Goal: Task Accomplishment & Management: Complete application form

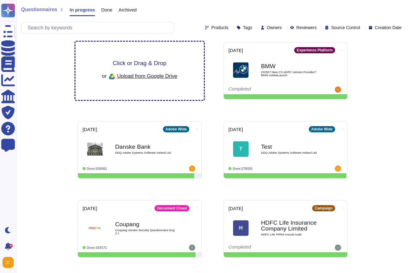
click at [180, 50] on div "Click or Drag & Drop or Upload from Google Drive" at bounding box center [139, 71] width 128 height 58
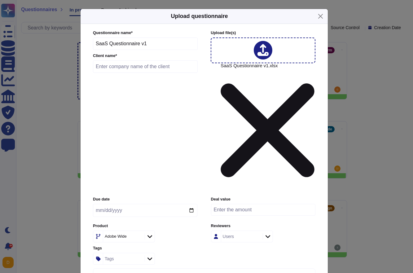
click at [116, 73] on input "text" at bounding box center [145, 66] width 105 height 12
type input "JPMC"
click at [121, 234] on div "Adobe Wide" at bounding box center [116, 236] width 22 height 4
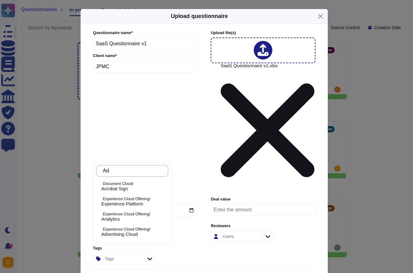
type input "A"
type input "Experience"
click at [123, 201] on span "Experience Platform" at bounding box center [122, 204] width 42 height 6
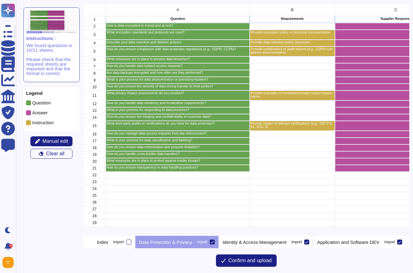
scroll to position [228, 322]
click at [93, 245] on button at bounding box center [90, 242] width 5 height 12
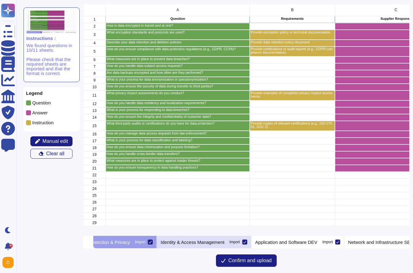
click at [196, 238] on div "Identity & Access Management Import" at bounding box center [204, 242] width 95 height 12
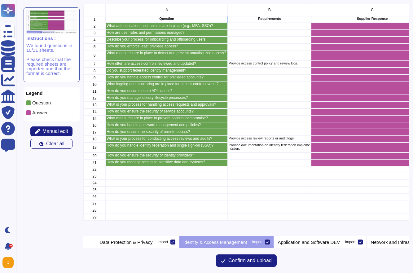
scroll to position [0, 27]
click at [91, 243] on icon at bounding box center [91, 243] width 0 height 0
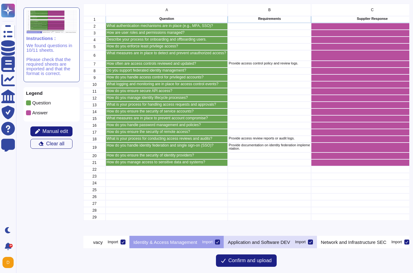
click at [255, 240] on p "Application and Software DEV" at bounding box center [259, 242] width 62 height 5
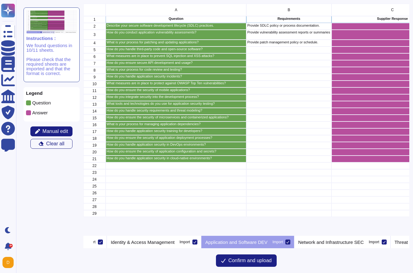
scroll to position [0, 124]
click at [91, 243] on icon at bounding box center [91, 243] width 0 height 0
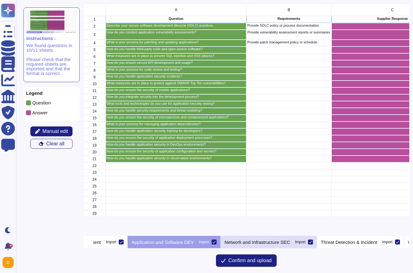
click at [266, 243] on p "Network and Infrastructure SEC" at bounding box center [258, 242] width 66 height 5
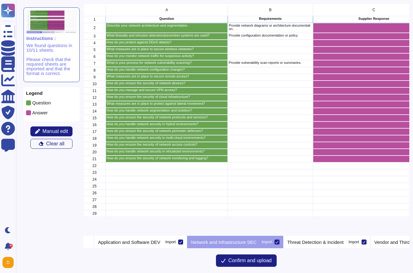
scroll to position [0, 221]
click at [91, 243] on icon at bounding box center [91, 243] width 0 height 0
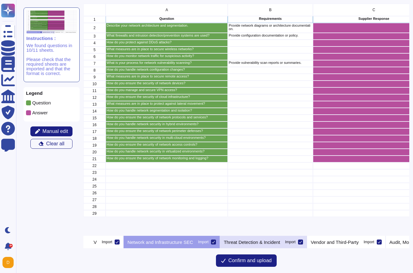
click at [265, 237] on div "Threat Detection & Incident Import" at bounding box center [263, 242] width 87 height 12
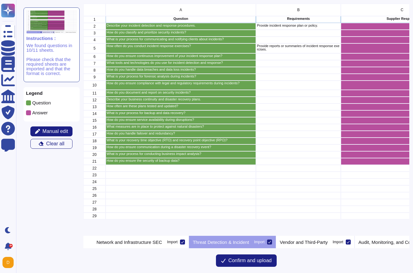
scroll to position [0, 315]
click at [91, 243] on icon at bounding box center [91, 243] width 0 height 0
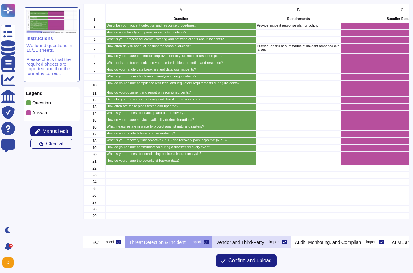
click at [265, 241] on p "Vendor and Third-Party" at bounding box center [240, 242] width 48 height 5
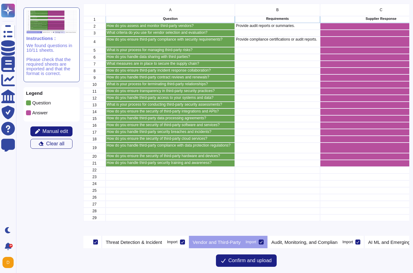
scroll to position [0, 401]
click at [93, 243] on button at bounding box center [90, 242] width 5 height 12
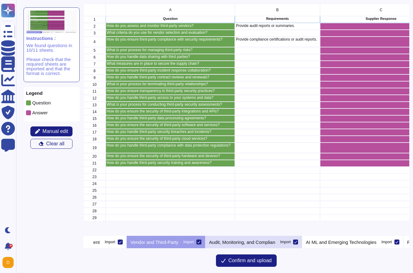
click at [252, 240] on p "Audit, Monitoring, and Complian" at bounding box center [242, 242] width 66 height 5
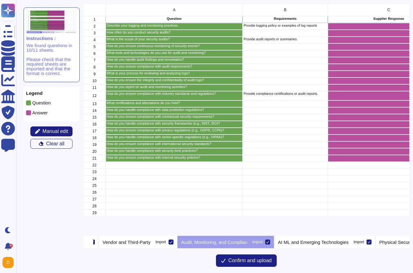
scroll to position [0, 492]
click at [91, 243] on icon at bounding box center [91, 243] width 0 height 0
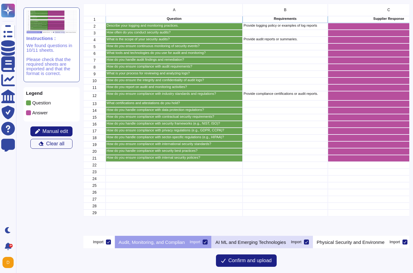
click at [286, 243] on p "AI ML and Emerging Technologies" at bounding box center [251, 242] width 71 height 5
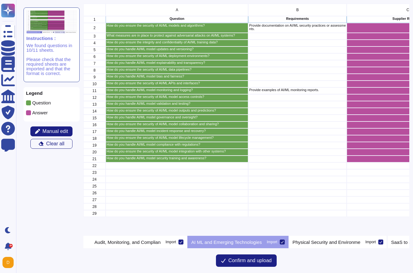
scroll to position [0, 594]
click at [91, 243] on icon at bounding box center [91, 243] width 0 height 0
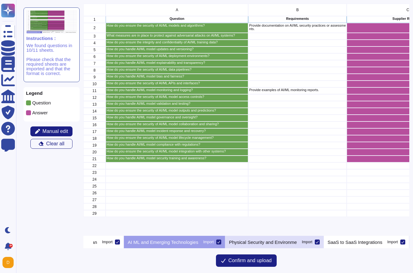
click at [276, 243] on p "Physical Security and Environme" at bounding box center [263, 242] width 68 height 5
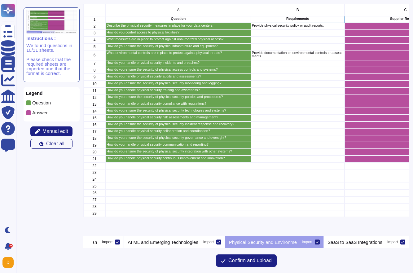
scroll to position [0, 682]
click at [348, 243] on p "SaaS to SaaS Integrations" at bounding box center [355, 242] width 55 height 5
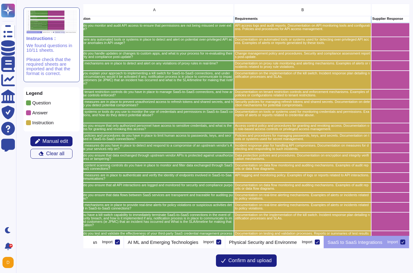
scroll to position [0, 0]
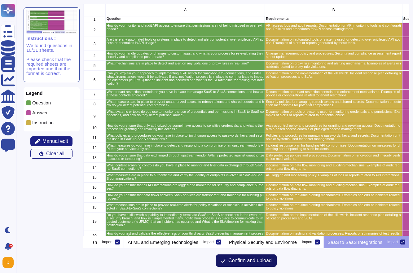
click at [257, 260] on span "Confirm and upload" at bounding box center [250, 260] width 43 height 5
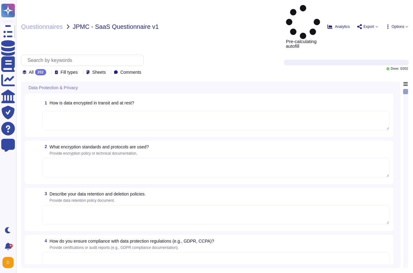
click at [250, 111] on textarea at bounding box center [216, 120] width 348 height 19
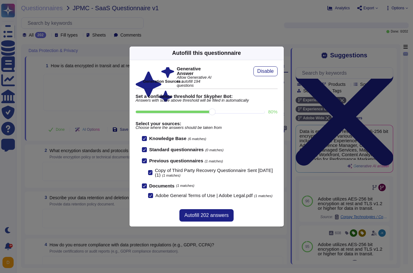
click at [151, 170] on div at bounding box center [150, 172] width 4 height 5
click at [0, 0] on input "Copy of Third Party Recovery Questionnaire Sent [DATE] (1) (1 matches)" at bounding box center [0, 0] width 0 height 0
click at [212, 211] on div "Autofill 202 answers" at bounding box center [207, 215] width 54 height 12
click at [214, 216] on span "Autofill 202 answers" at bounding box center [207, 215] width 44 height 5
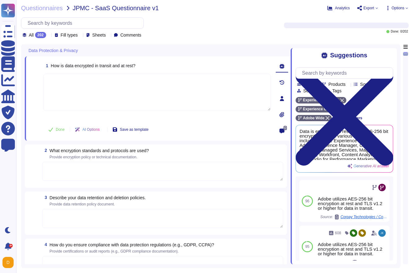
type textarea "Data is encrypted at rest using AES-256 bit encryption across various services,…"
type textarea "- Adobe utilizes AES-256 bit encryption at rest and TLS v1.2 or higher for data…"
type textarea "Lor ipsu dolorsita con adipisci elitsedd eiu tempori ut lab etdolorema, aliquae…"
type textarea "Adobe ensures compliance with data protection regulations such as GDPR and CCPA…"
